Goal: Use online tool/utility: Utilize a website feature to perform a specific function

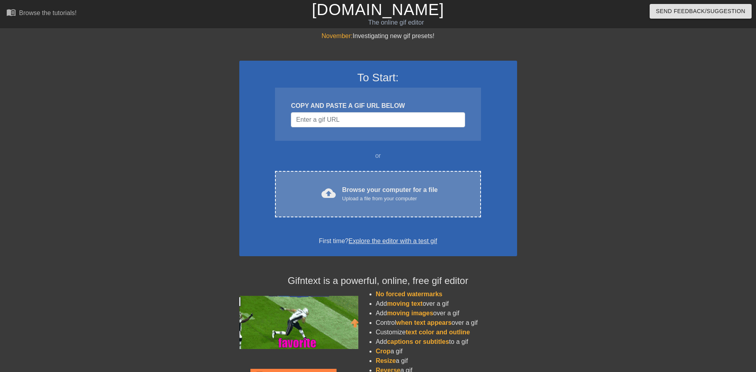
click at [387, 205] on div "cloud_upload Browse your computer for a file Upload a file from your computer C…" at bounding box center [377, 194] width 205 height 46
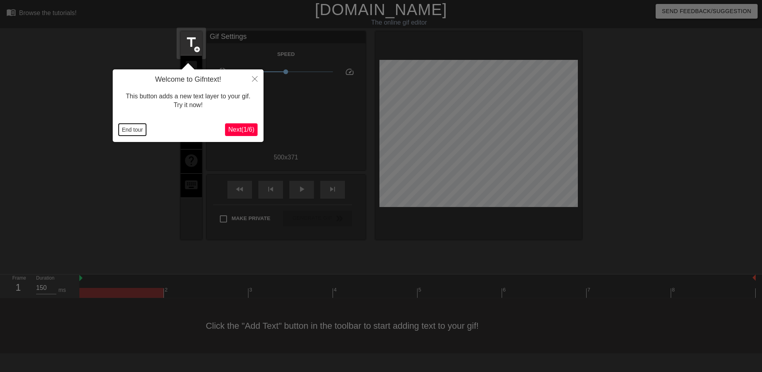
click at [139, 129] on button "End tour" at bounding box center [132, 130] width 27 height 12
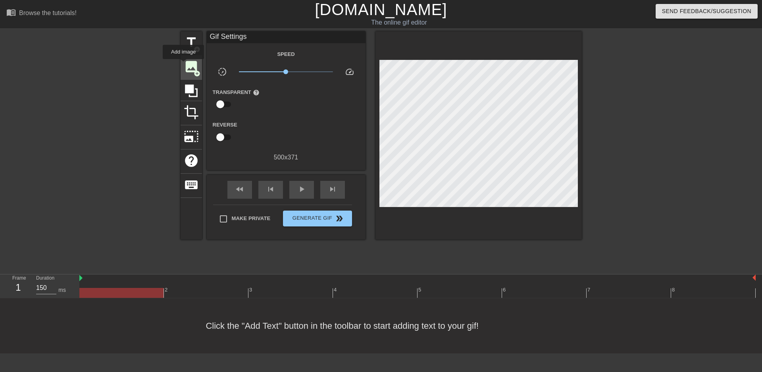
click at [184, 65] on span "image" at bounding box center [191, 66] width 15 height 15
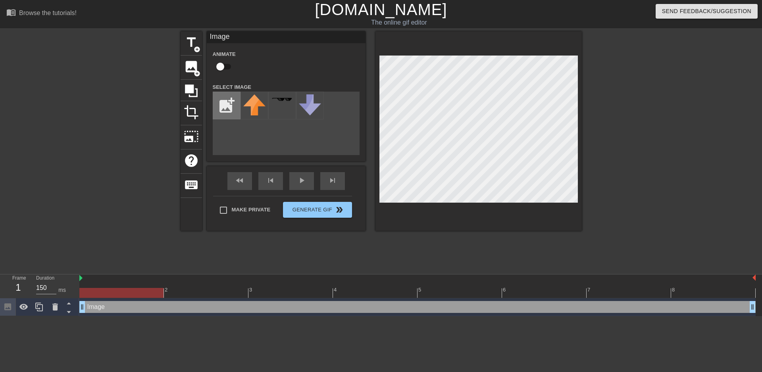
click at [219, 96] on input "file" at bounding box center [226, 105] width 27 height 27
type input "C:\fakepath\asdhjaslkd-removebg-preview.png"
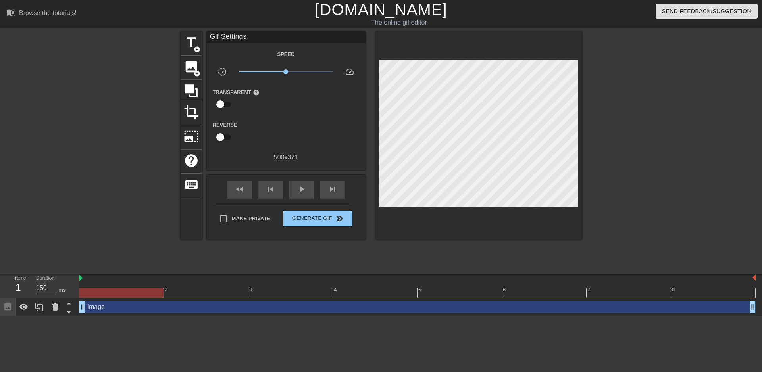
click at [91, 38] on div at bounding box center [111, 150] width 119 height 238
click at [186, 63] on span "image" at bounding box center [191, 66] width 15 height 15
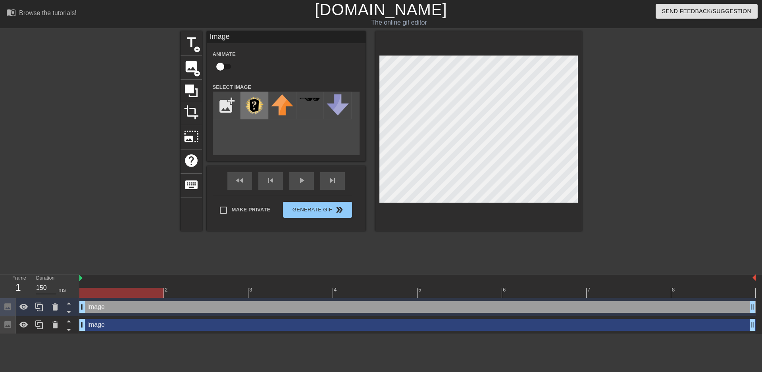
click at [255, 109] on img at bounding box center [254, 105] width 22 height 22
click at [570, 50] on div at bounding box center [478, 131] width 206 height 200
click at [508, 214] on div at bounding box center [478, 131] width 206 height 200
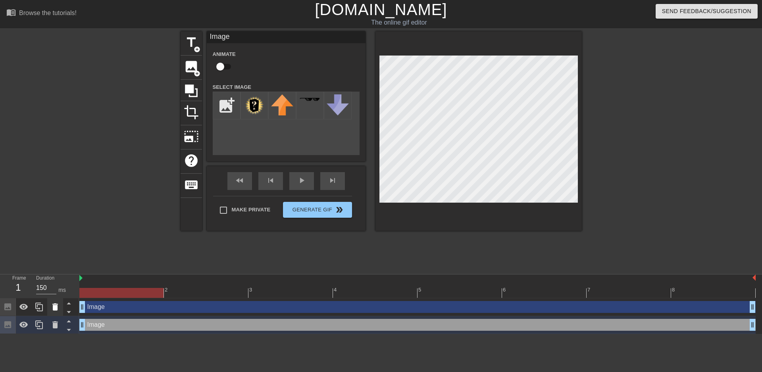
click at [56, 310] on icon at bounding box center [55, 306] width 6 height 7
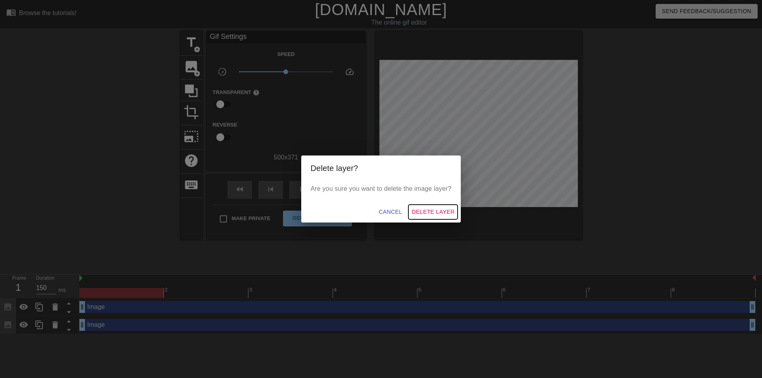
click at [430, 215] on span "Delete Layer" at bounding box center [432, 212] width 43 height 10
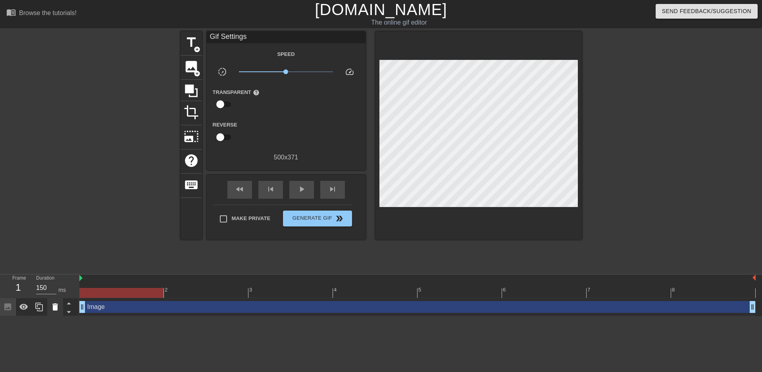
click at [54, 307] on icon at bounding box center [55, 306] width 6 height 7
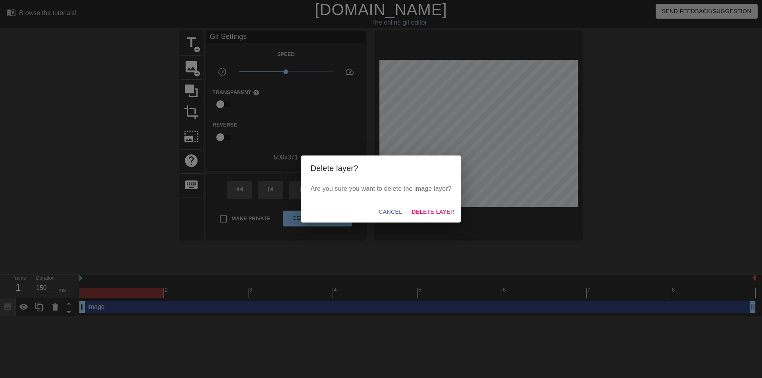
click at [421, 203] on div "Cancel Delete Layer" at bounding box center [381, 211] width 160 height 21
click at [420, 211] on span "Delete Layer" at bounding box center [432, 212] width 43 height 10
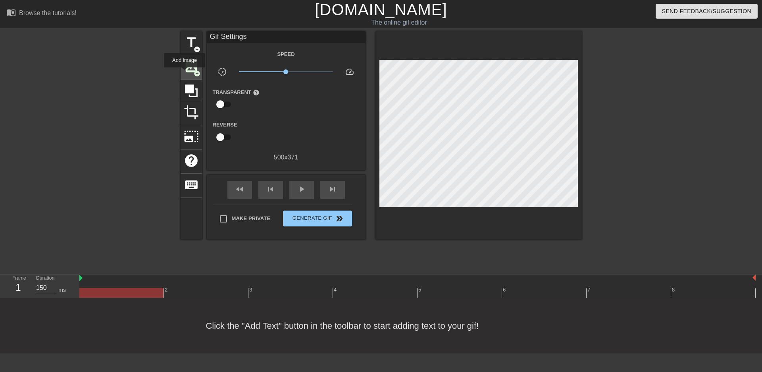
click at [182, 68] on div "image add_circle" at bounding box center [190, 68] width 21 height 24
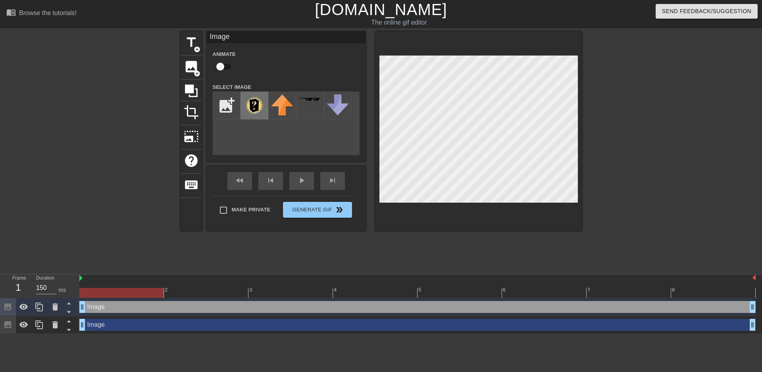
click at [254, 112] on img at bounding box center [254, 105] width 22 height 22
click at [570, 49] on div at bounding box center [478, 131] width 206 height 200
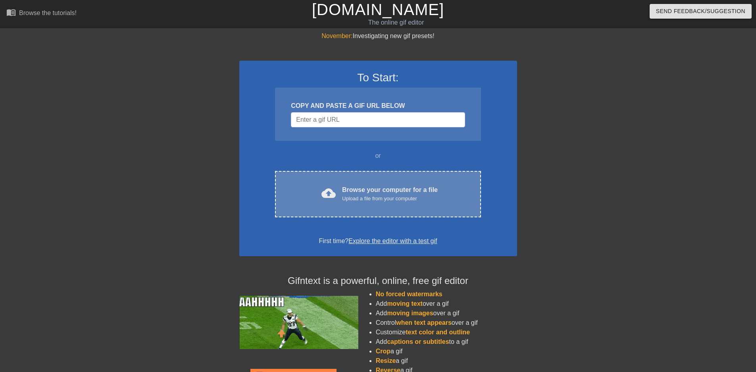
click at [364, 192] on div "Browse your computer for a file Upload a file from your computer" at bounding box center [390, 193] width 96 height 17
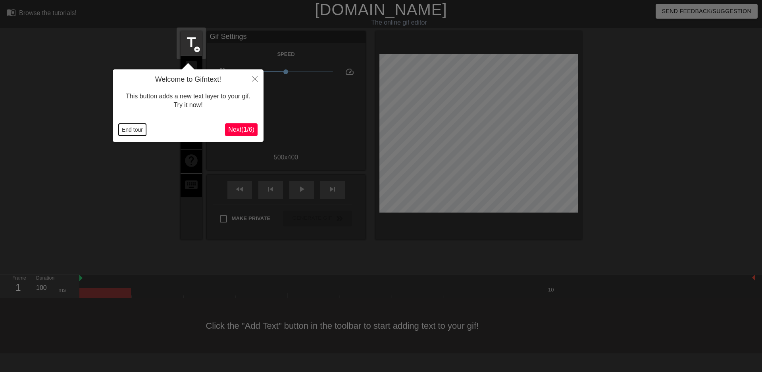
click at [121, 129] on button "End tour" at bounding box center [132, 130] width 27 height 12
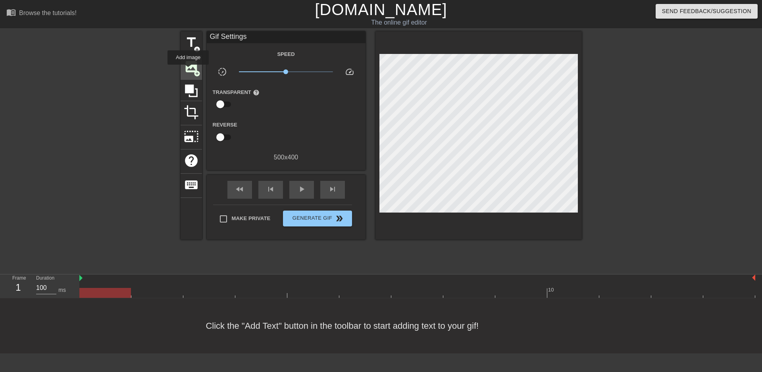
click at [188, 70] on span "image" at bounding box center [191, 66] width 15 height 15
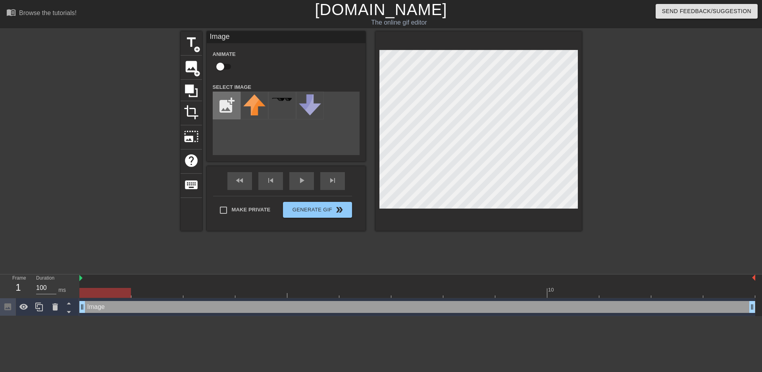
click at [230, 110] on input "file" at bounding box center [226, 105] width 27 height 27
type input "C:\fakepath\asdasdsadsadsa.PNG"
click at [255, 105] on img at bounding box center [254, 100] width 22 height 13
click at [26, 308] on icon at bounding box center [23, 307] width 9 height 6
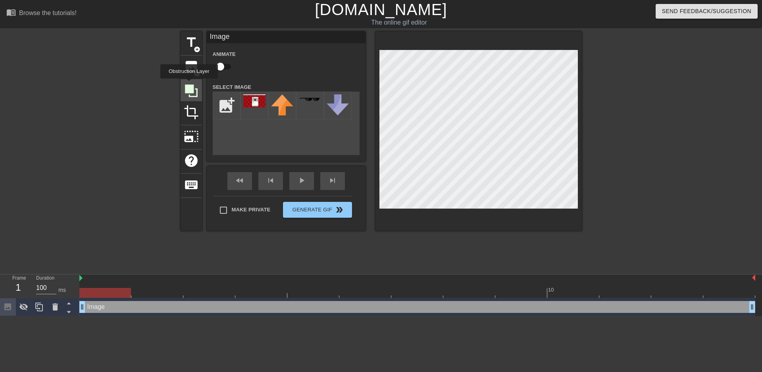
click at [189, 84] on icon at bounding box center [191, 90] width 13 height 13
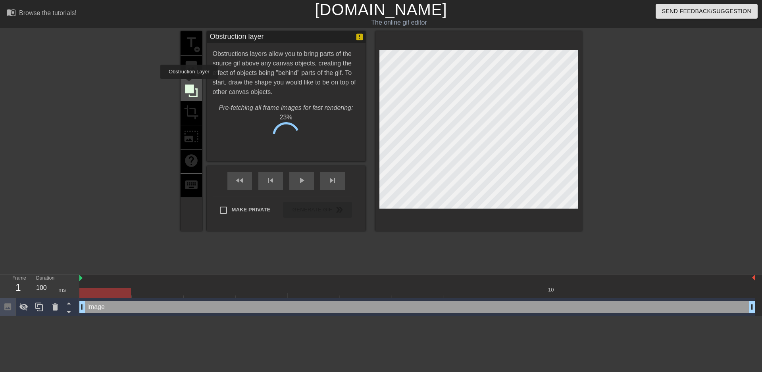
click at [189, 84] on icon at bounding box center [191, 90] width 13 height 13
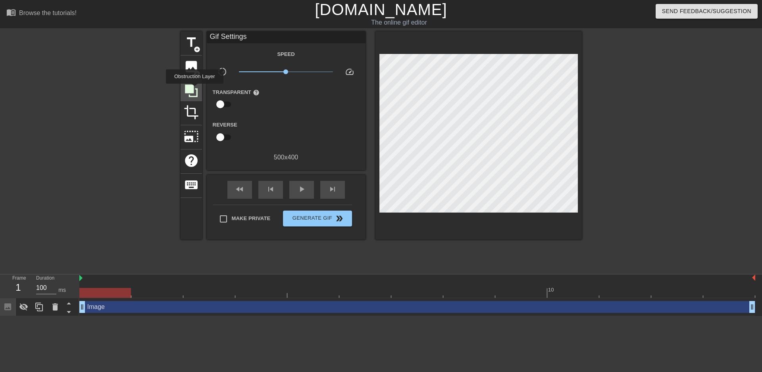
click at [194, 89] on icon at bounding box center [191, 90] width 15 height 15
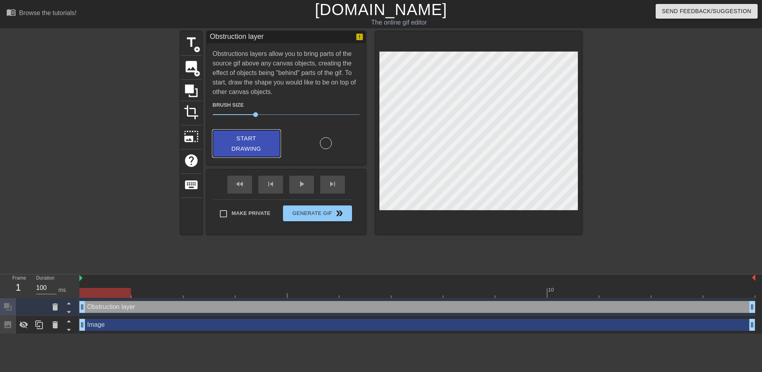
click at [256, 136] on span "Start Drawing" at bounding box center [246, 143] width 48 height 21
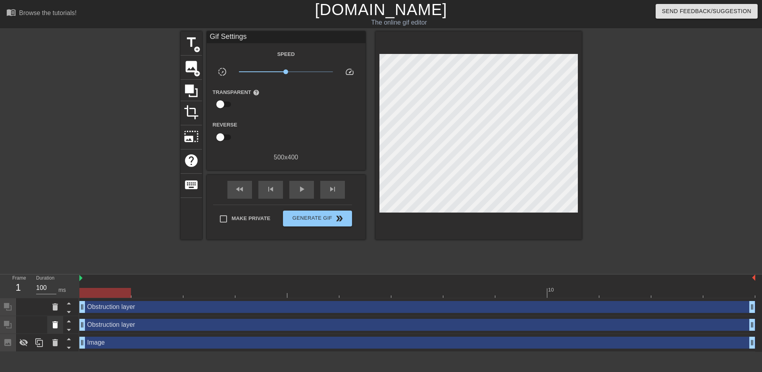
click at [57, 324] on icon at bounding box center [55, 324] width 6 height 7
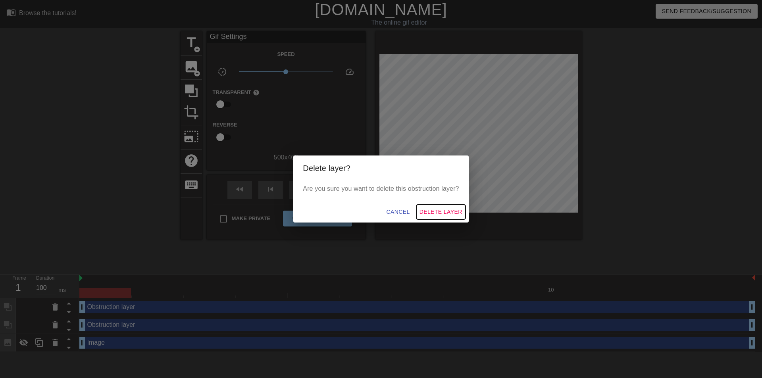
click at [446, 205] on button "Delete Layer" at bounding box center [440, 212] width 49 height 15
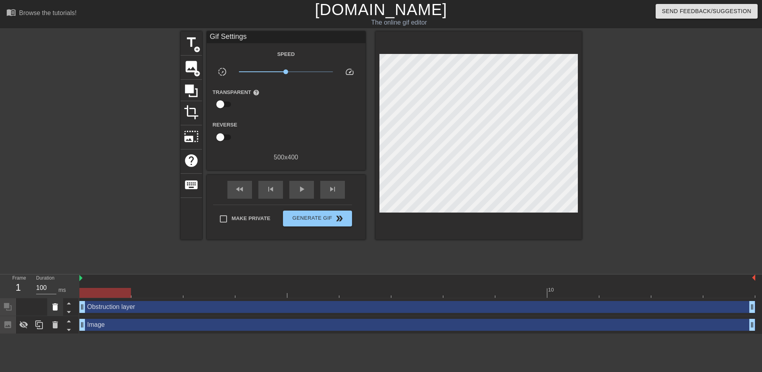
click at [58, 306] on icon at bounding box center [55, 307] width 10 height 10
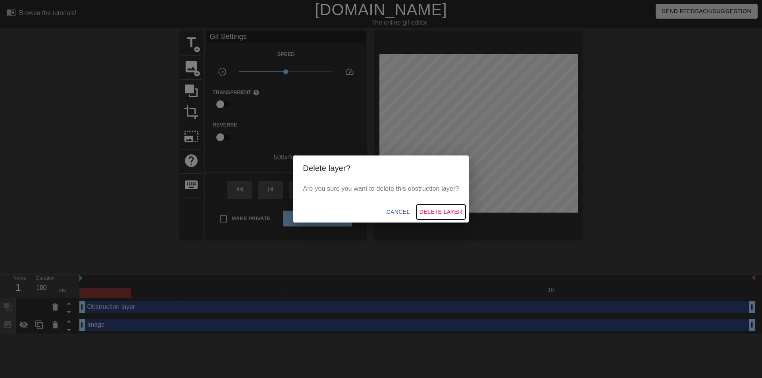
click at [453, 208] on span "Delete Layer" at bounding box center [440, 212] width 43 height 10
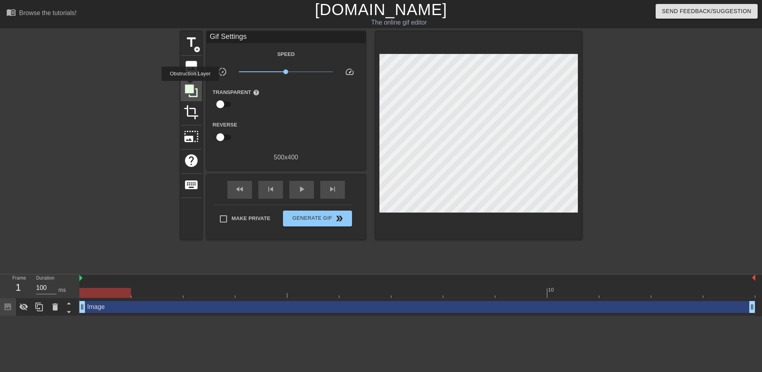
click at [190, 86] on icon at bounding box center [191, 90] width 13 height 13
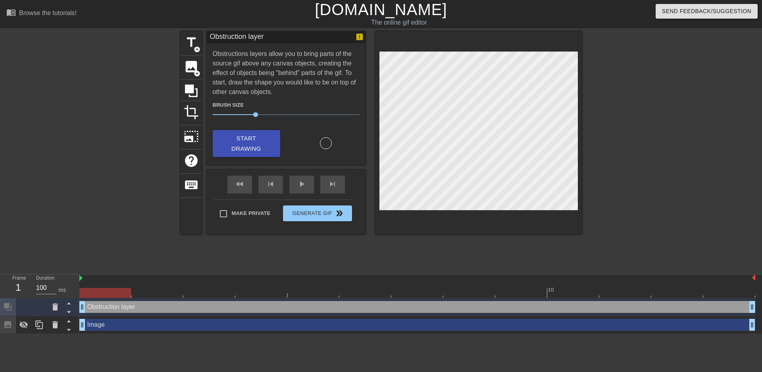
click at [168, 309] on div "Obstruction layer drag_handle drag_handle" at bounding box center [416, 307] width 675 height 12
click at [251, 144] on span "Start Drawing" at bounding box center [246, 143] width 48 height 21
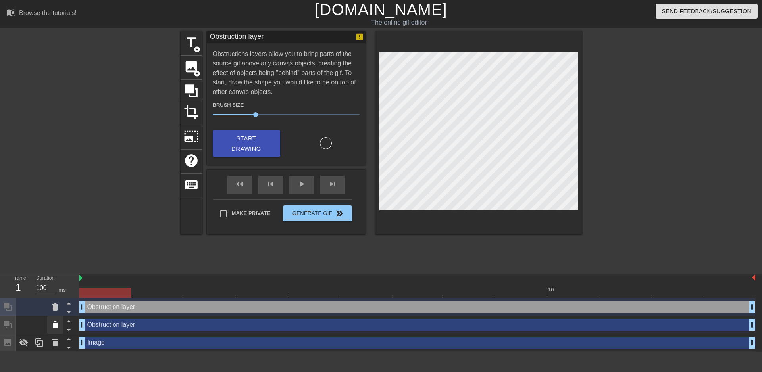
click at [50, 328] on div at bounding box center [55, 324] width 16 height 17
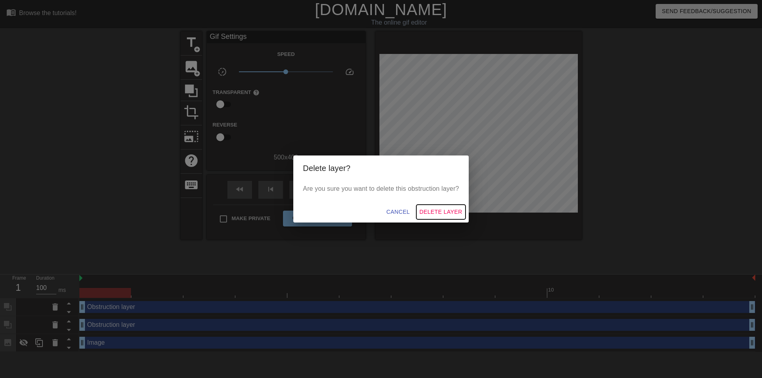
click at [448, 216] on span "Delete Layer" at bounding box center [440, 212] width 43 height 10
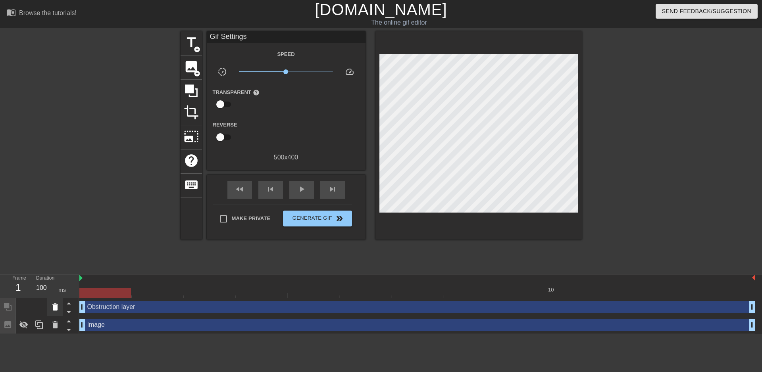
click at [54, 311] on icon at bounding box center [55, 306] width 6 height 7
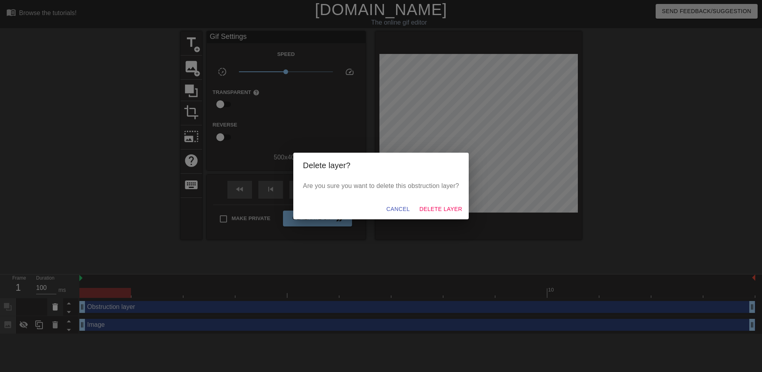
click at [54, 311] on div "Delete layer? Are you sure you want to delete this obstruction layer? Cancel De…" at bounding box center [381, 186] width 762 height 372
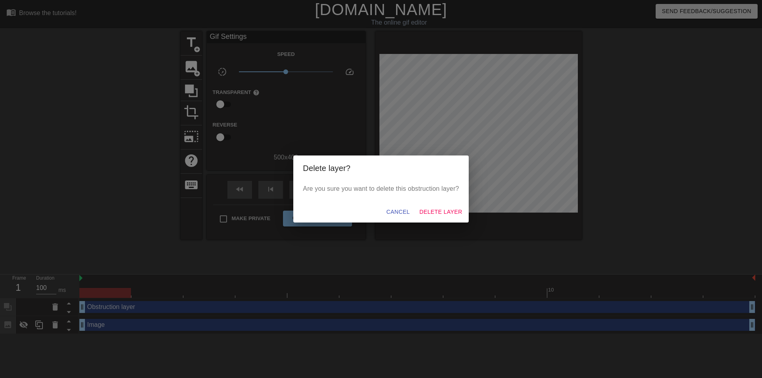
click at [436, 201] on div "Are you sure you want to delete this obstruction layer?" at bounding box center [380, 191] width 175 height 21
click at [436, 206] on button "Delete Layer" at bounding box center [440, 212] width 49 height 15
